Goal: Information Seeking & Learning: Learn about a topic

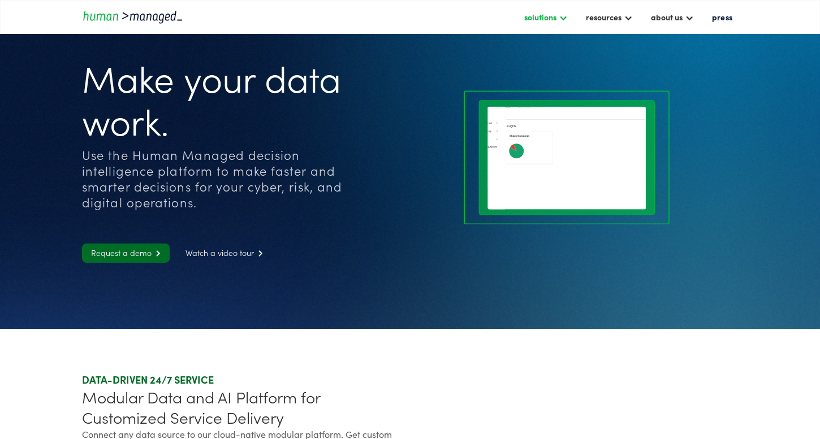
click at [559, 19] on div at bounding box center [563, 16] width 9 height 9
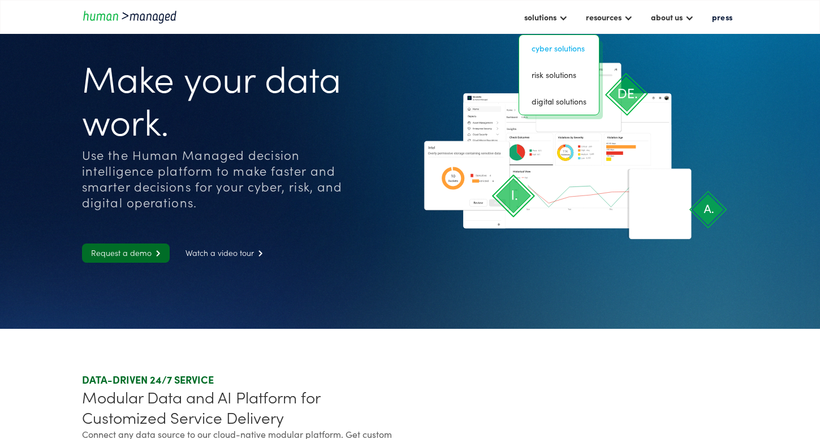
click at [562, 46] on link "Cyber solutions" at bounding box center [559, 49] width 71 height 18
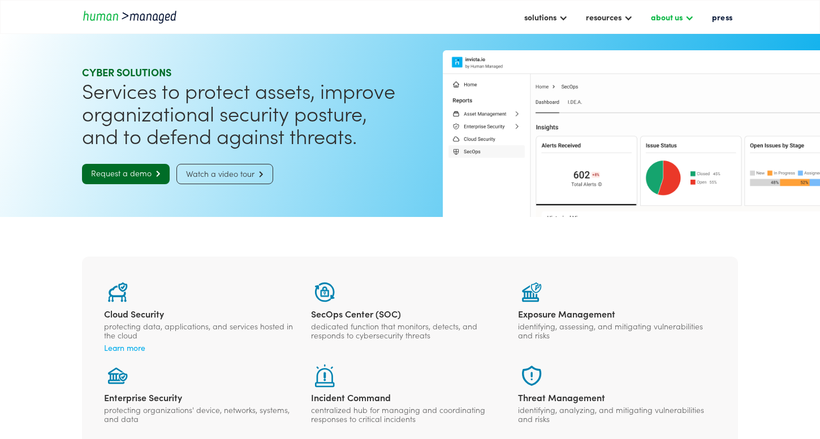
click at [677, 15] on div "about us" at bounding box center [667, 17] width 32 height 14
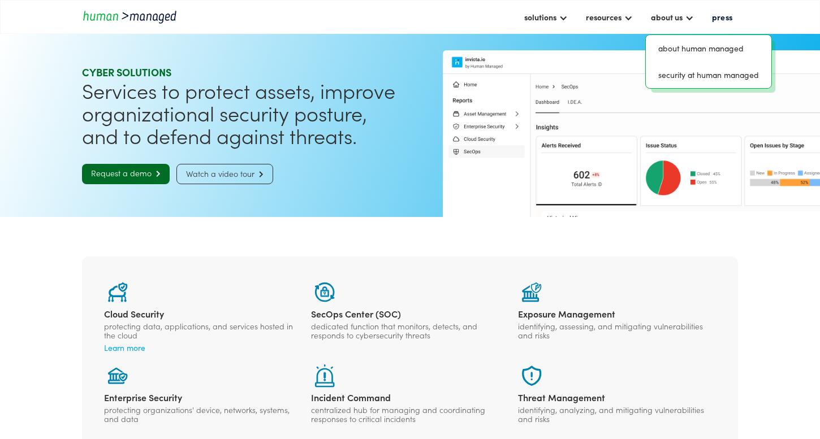
click at [766, 19] on div "solutions cyber solutions risk solutions digital solutions resources insights c…" at bounding box center [410, 17] width 820 height 34
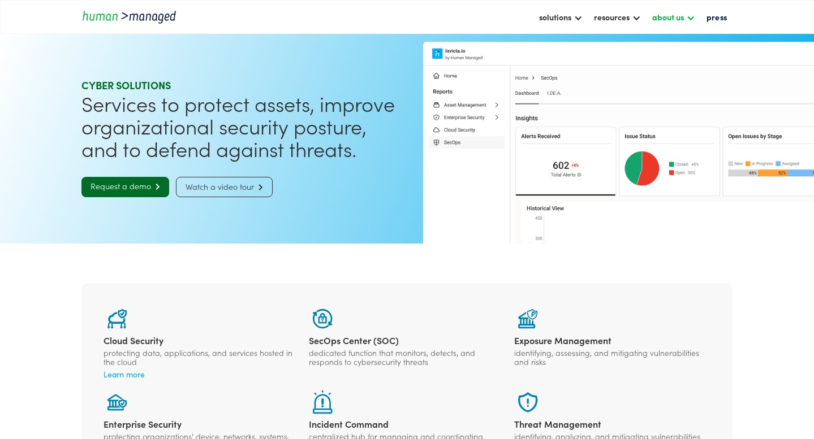
click at [664, 19] on div "about us" at bounding box center [668, 17] width 32 height 14
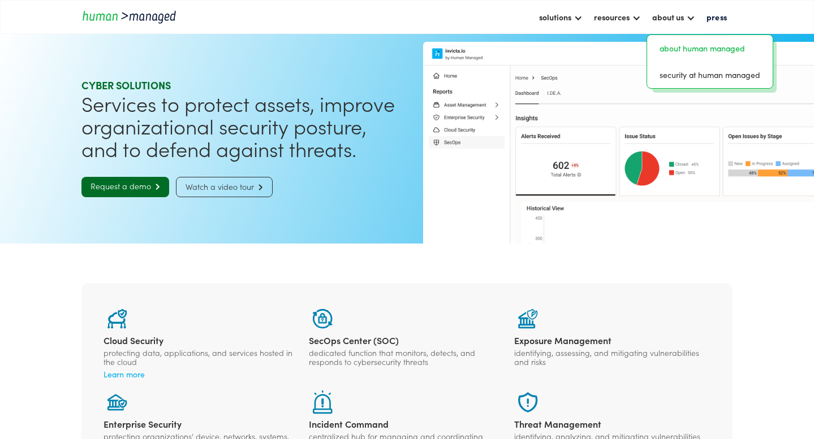
click at [670, 45] on link "about human managed" at bounding box center [710, 49] width 117 height 18
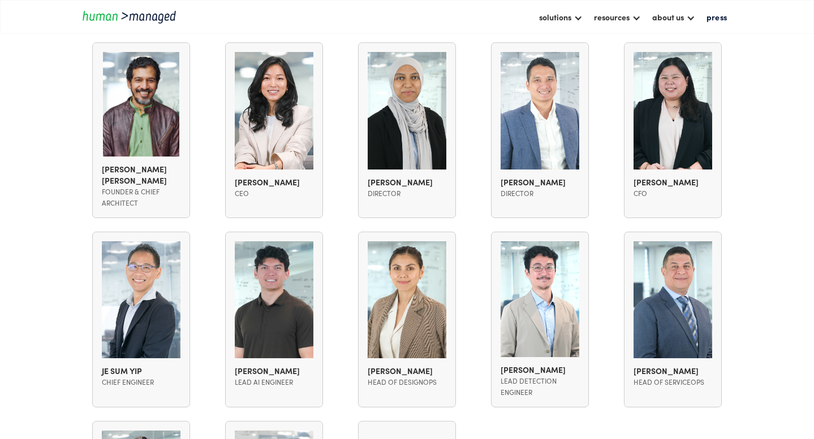
scroll to position [882, 0]
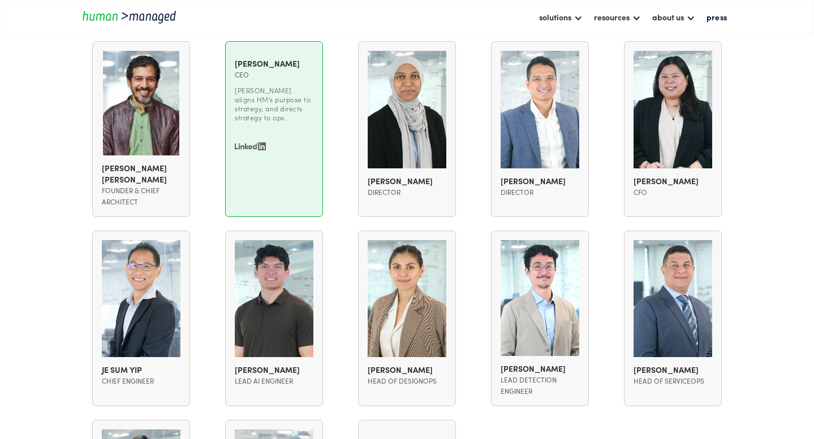
click at [259, 63] on div "Karen Kim" at bounding box center [274, 63] width 79 height 11
